Goal: Find specific fact: Find specific fact

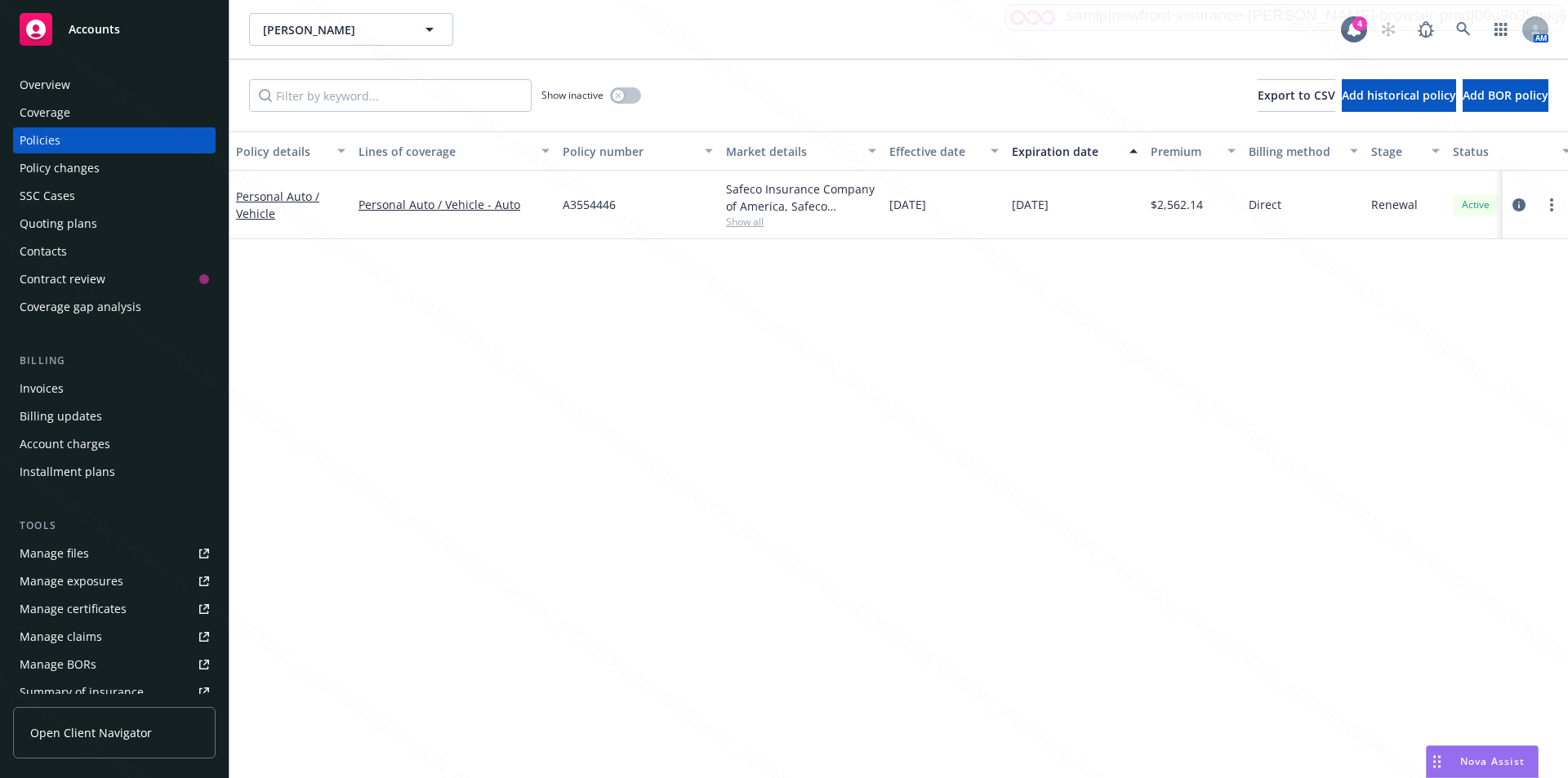
drag, startPoint x: 1071, startPoint y: 527, endPoint x: 1030, endPoint y: 432, distance: 103.5
click at [1030, 432] on div "Policy details Lines of coverage Policy number Market details Effective date Ex…" at bounding box center [899, 454] width 1339 height 647
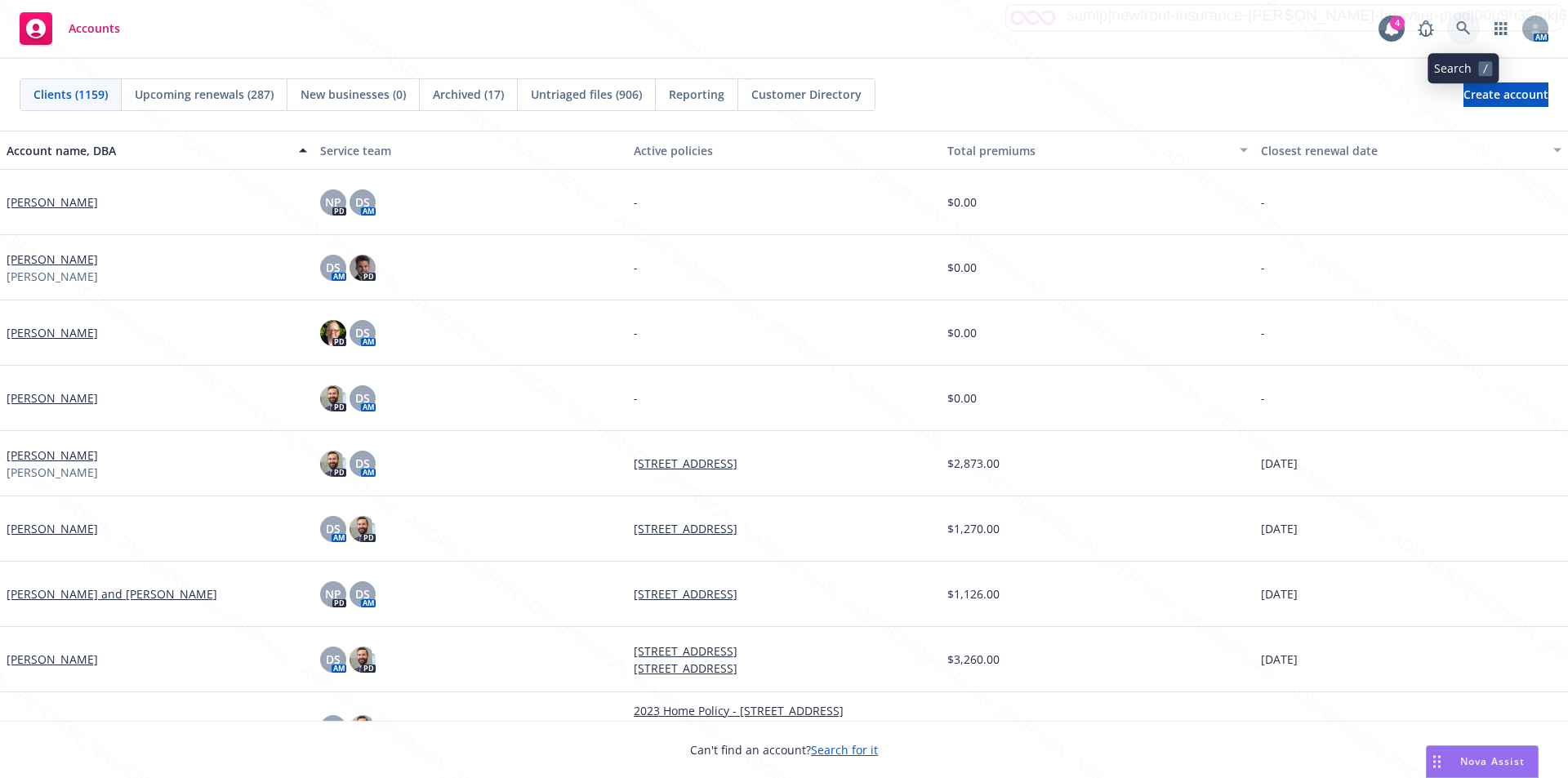
click at [1463, 28] on icon at bounding box center [1464, 28] width 14 height 14
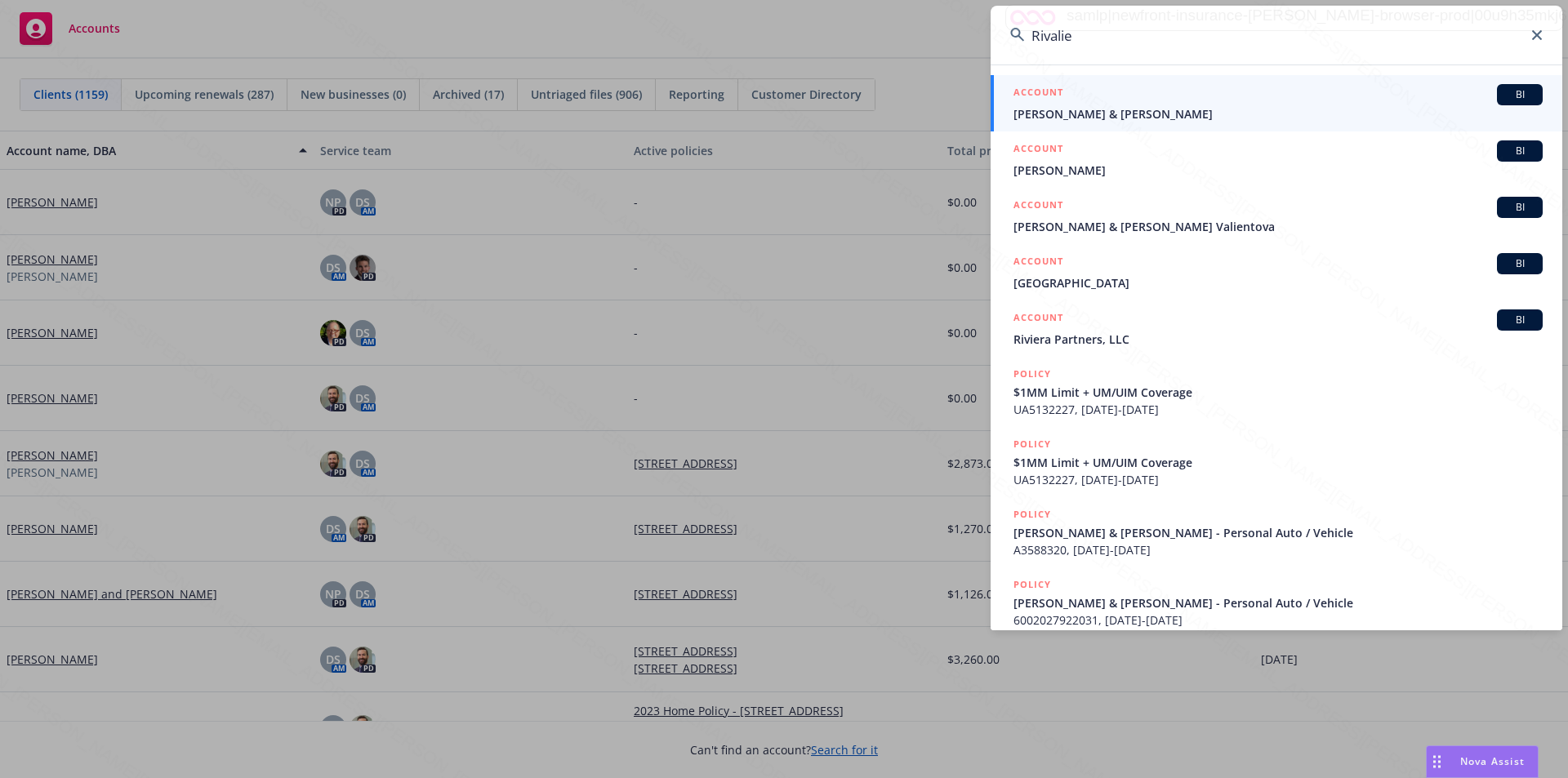
type input "Rivalie"
click at [1086, 116] on span "Tony & Gina Rivalie" at bounding box center [1278, 113] width 529 height 17
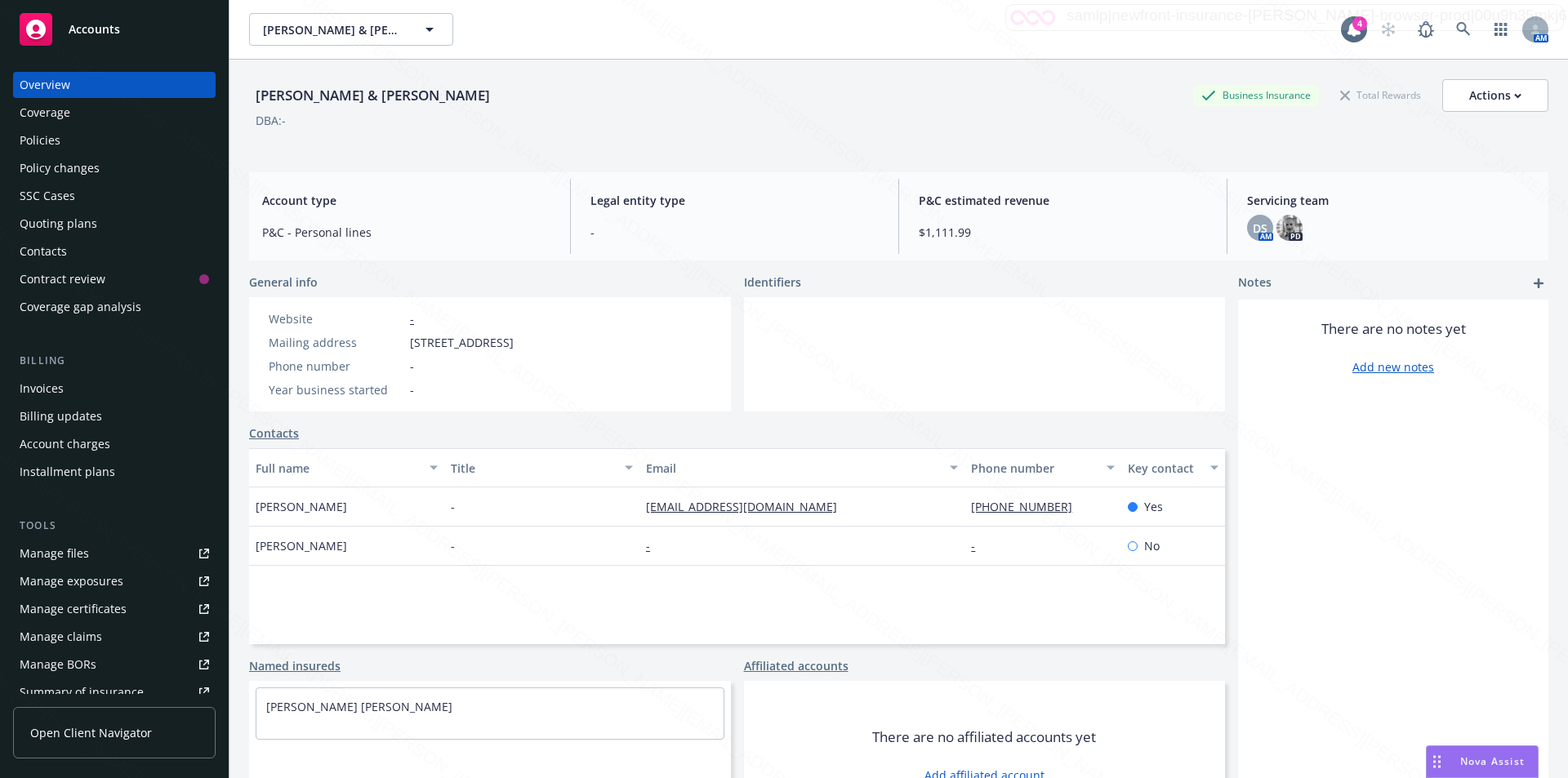
click at [45, 141] on div "Policies" at bounding box center [40, 140] width 41 height 26
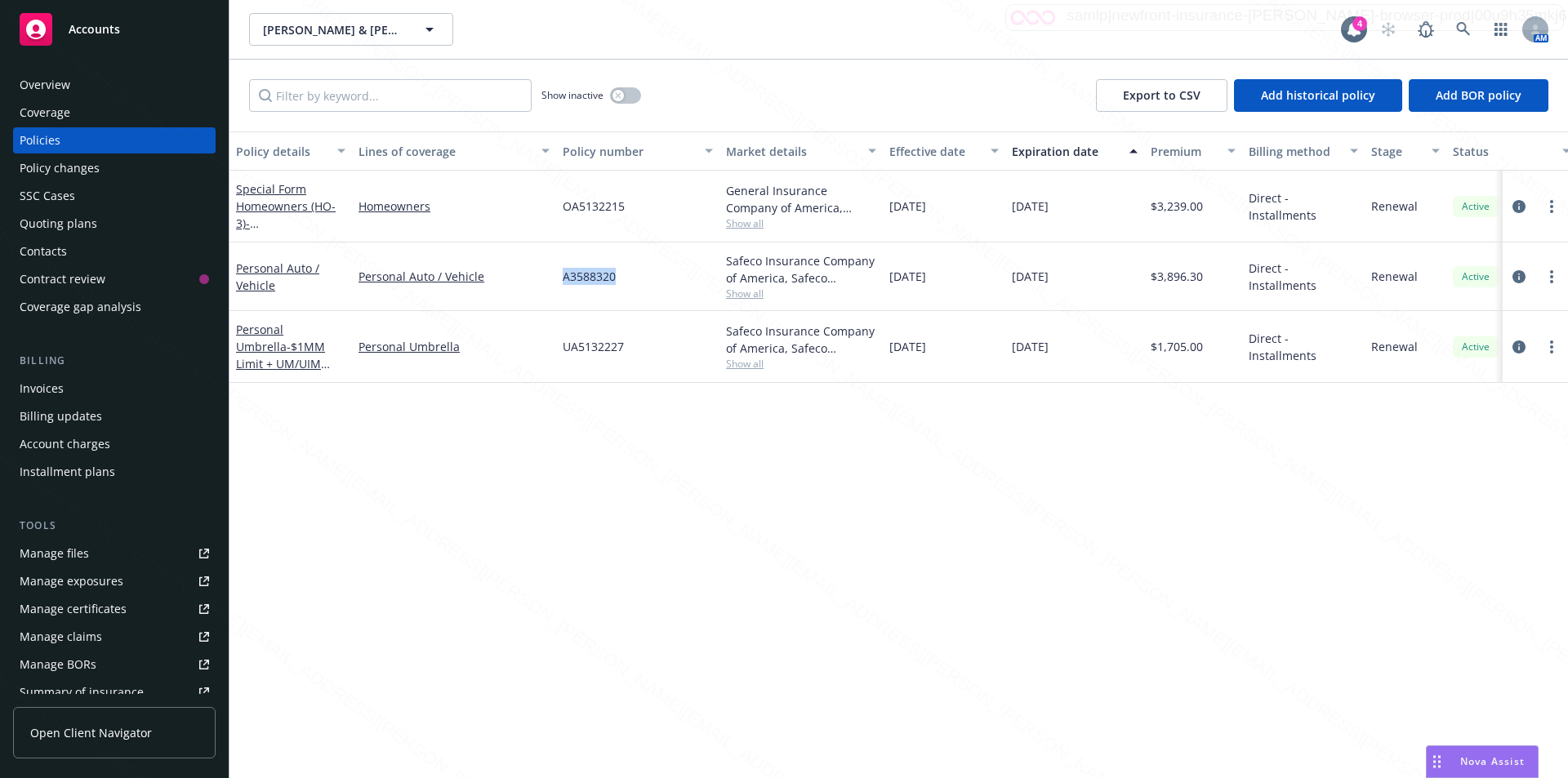
drag, startPoint x: 626, startPoint y: 276, endPoint x: 556, endPoint y: 279, distance: 70.1
click at [556, 279] on div "A3588320" at bounding box center [638, 277] width 164 height 69
copy span "A3588320"
